Goal: Information Seeking & Learning: Learn about a topic

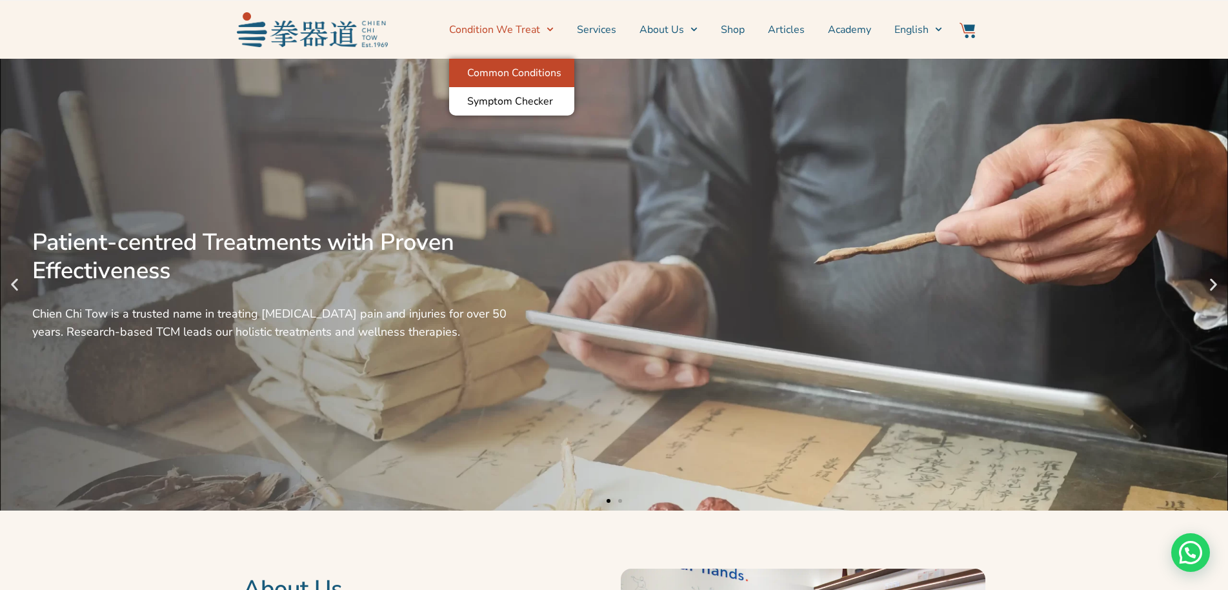
click at [520, 76] on link "Common Conditions" at bounding box center [511, 73] width 125 height 28
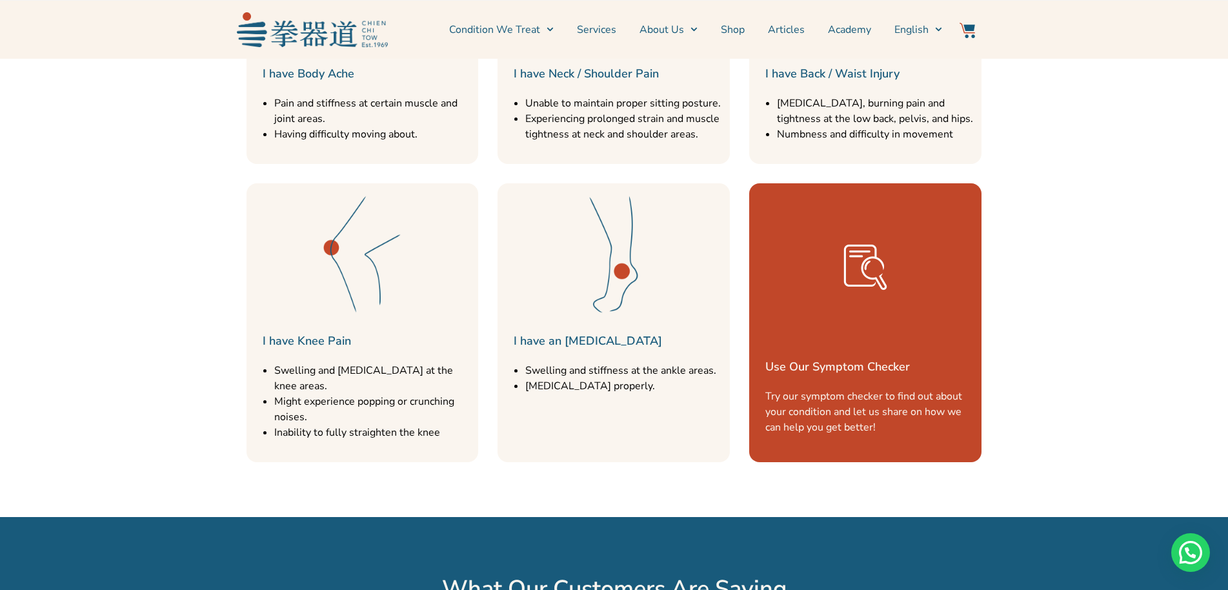
scroll to position [1806, 0]
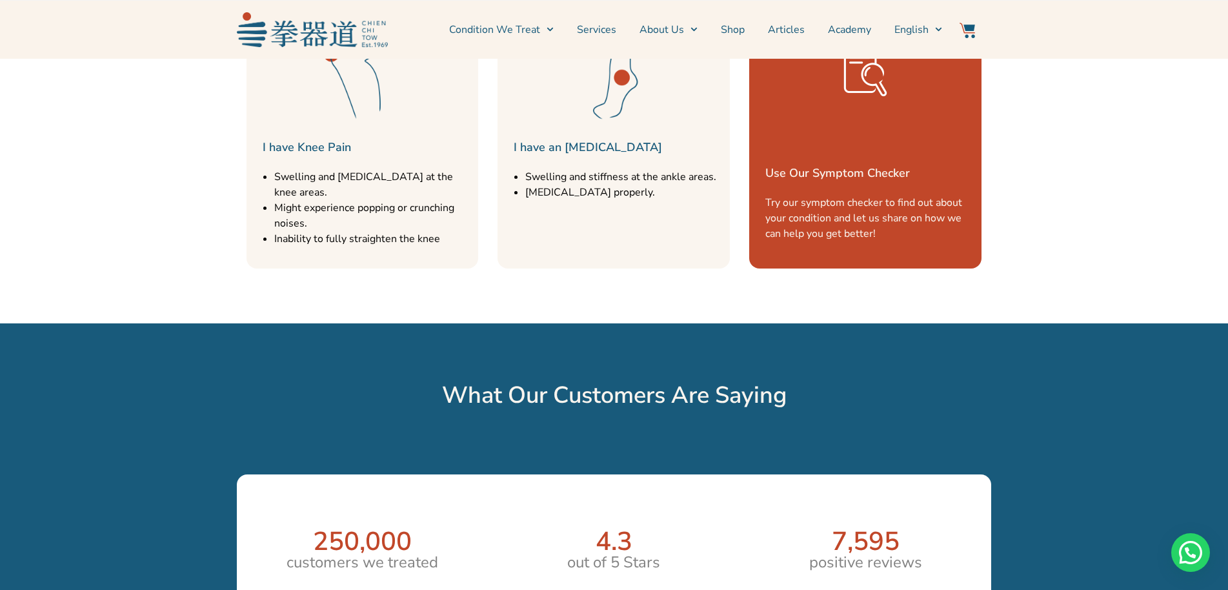
click at [894, 188] on div "Use Our Symptom Checker Try our symptom checker to find out about your conditio…" at bounding box center [865, 129] width 232 height 279
click at [869, 88] on img at bounding box center [865, 73] width 65 height 65
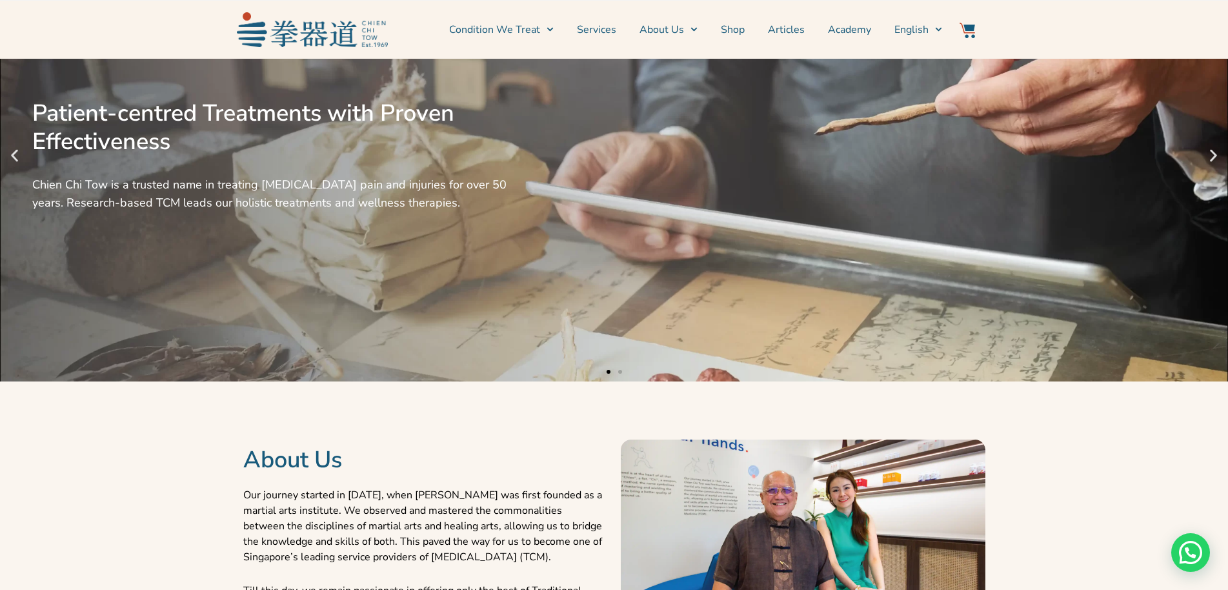
scroll to position [0, 0]
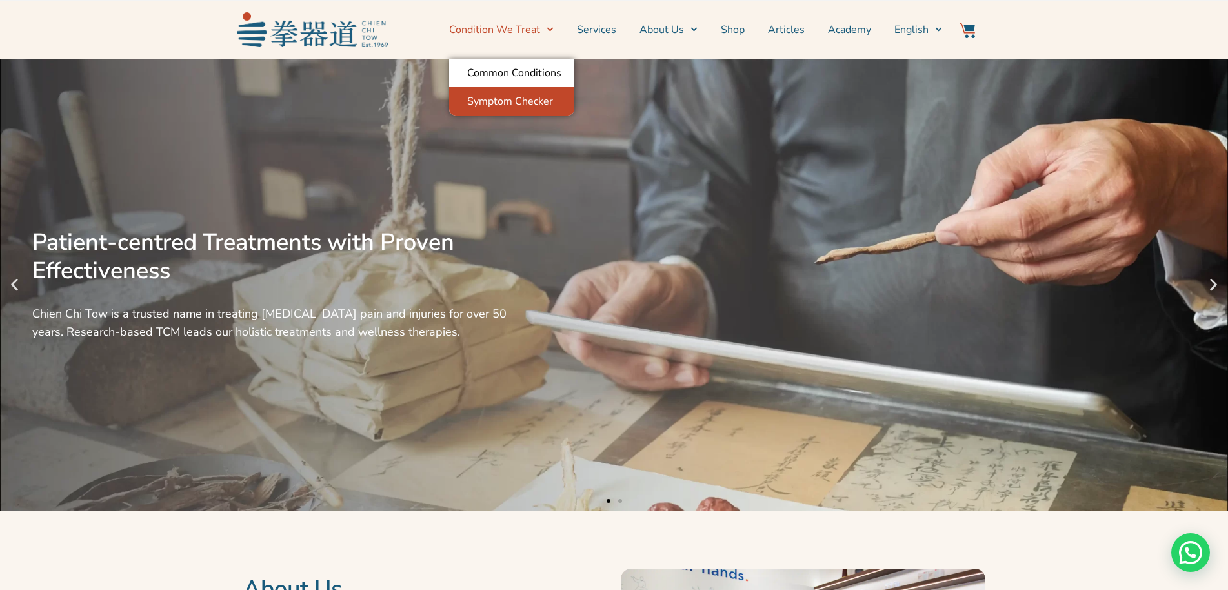
click at [506, 90] on link "Symptom Checker" at bounding box center [511, 101] width 125 height 28
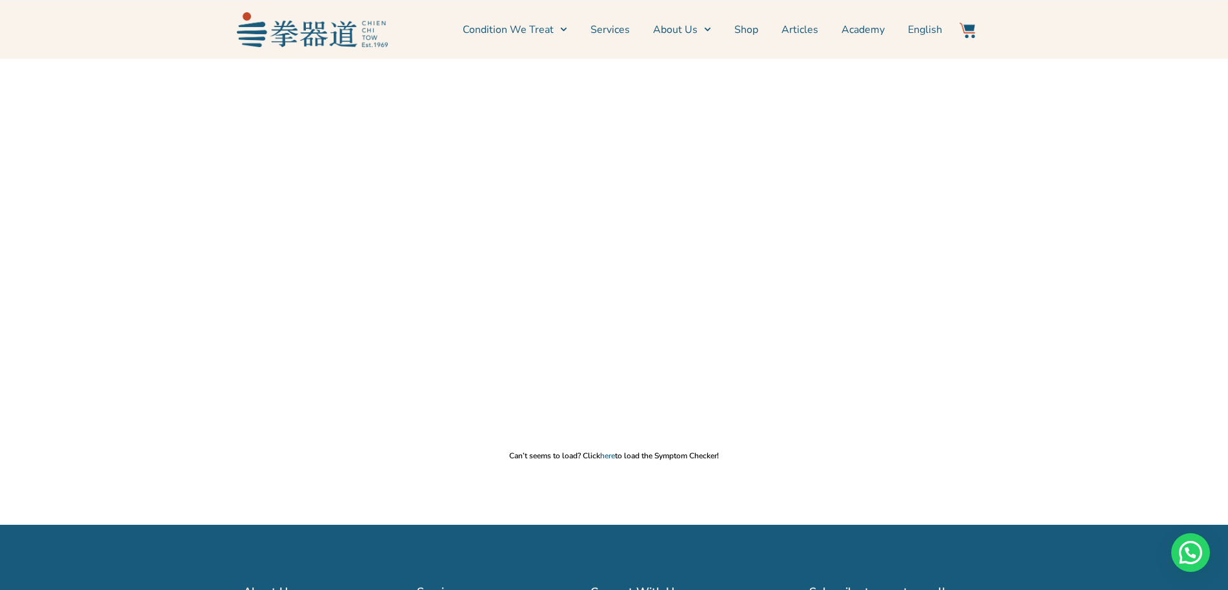
click at [616, 456] on p "Can’t seems to load? Click here to load the Symptom Checker!" at bounding box center [613, 455] width 1215 height 10
click at [614, 457] on link "here" at bounding box center [607, 455] width 15 height 10
click at [616, 26] on link "Services" at bounding box center [609, 30] width 39 height 32
click at [365, 44] on img at bounding box center [312, 29] width 151 height 34
click at [619, 26] on link "Services" at bounding box center [609, 30] width 39 height 32
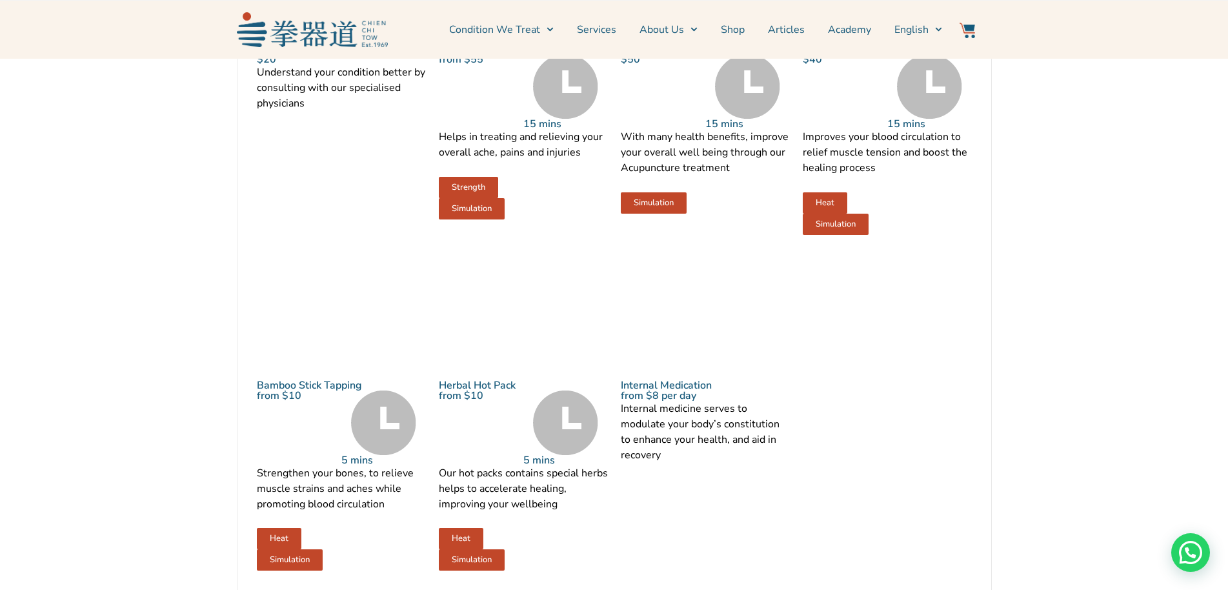
scroll to position [1871, 0]
